Goal: Task Accomplishment & Management: Check status

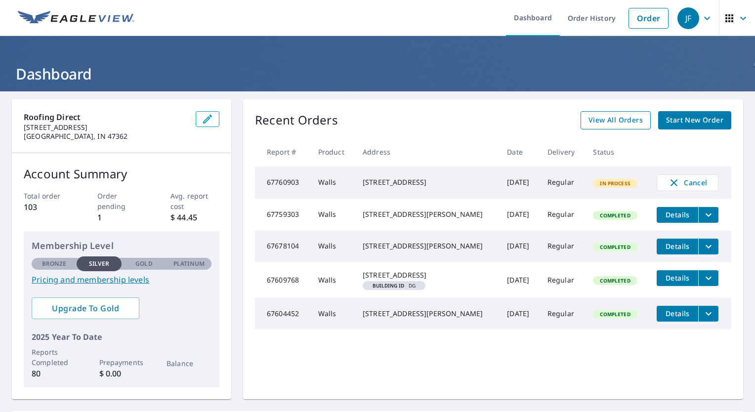
click at [612, 120] on span "View All Orders" at bounding box center [615, 120] width 54 height 12
